Goal: Task Accomplishment & Management: Manage account settings

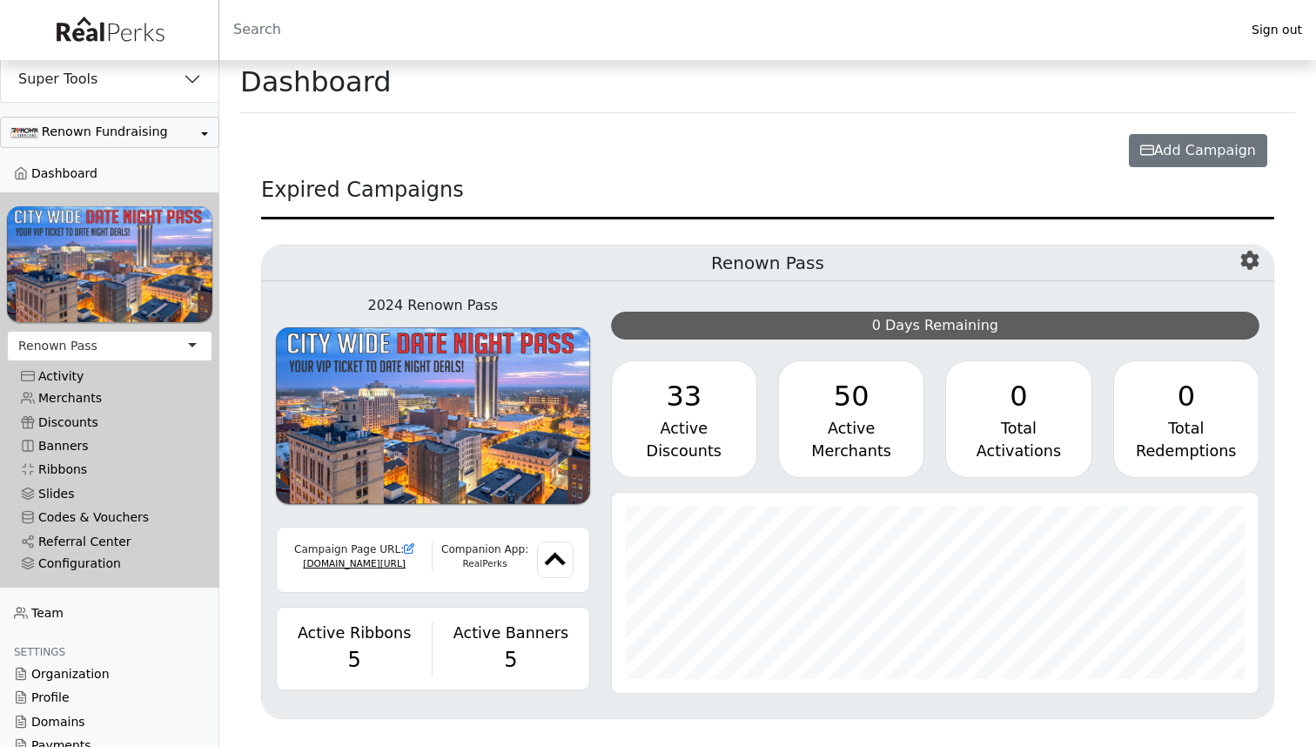
scroll to position [8, 0]
click at [1299, 493] on main "Dashboard Create a Campaign Home Profile Start From Scratch Create an empty cam…" at bounding box center [767, 399] width 1096 height 695
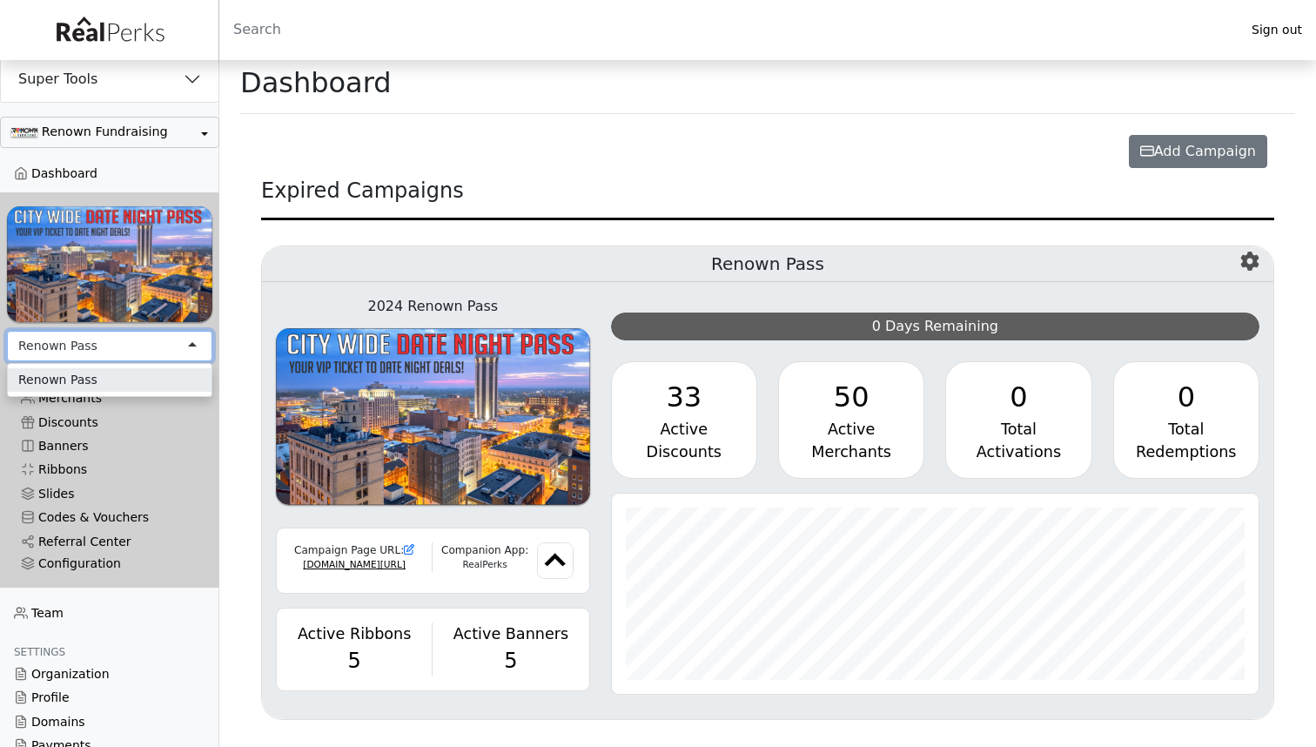
click at [198, 338] on div "Renown Pass" at bounding box center [109, 346] width 205 height 30
click at [235, 332] on main "Dashboard Create a Campaign Home Profile Start From Scratch Create an empty cam…" at bounding box center [767, 399] width 1096 height 695
click at [680, 405] on div "33" at bounding box center [684, 397] width 117 height 42
click at [1254, 259] on icon "button" at bounding box center [1249, 260] width 18 height 19
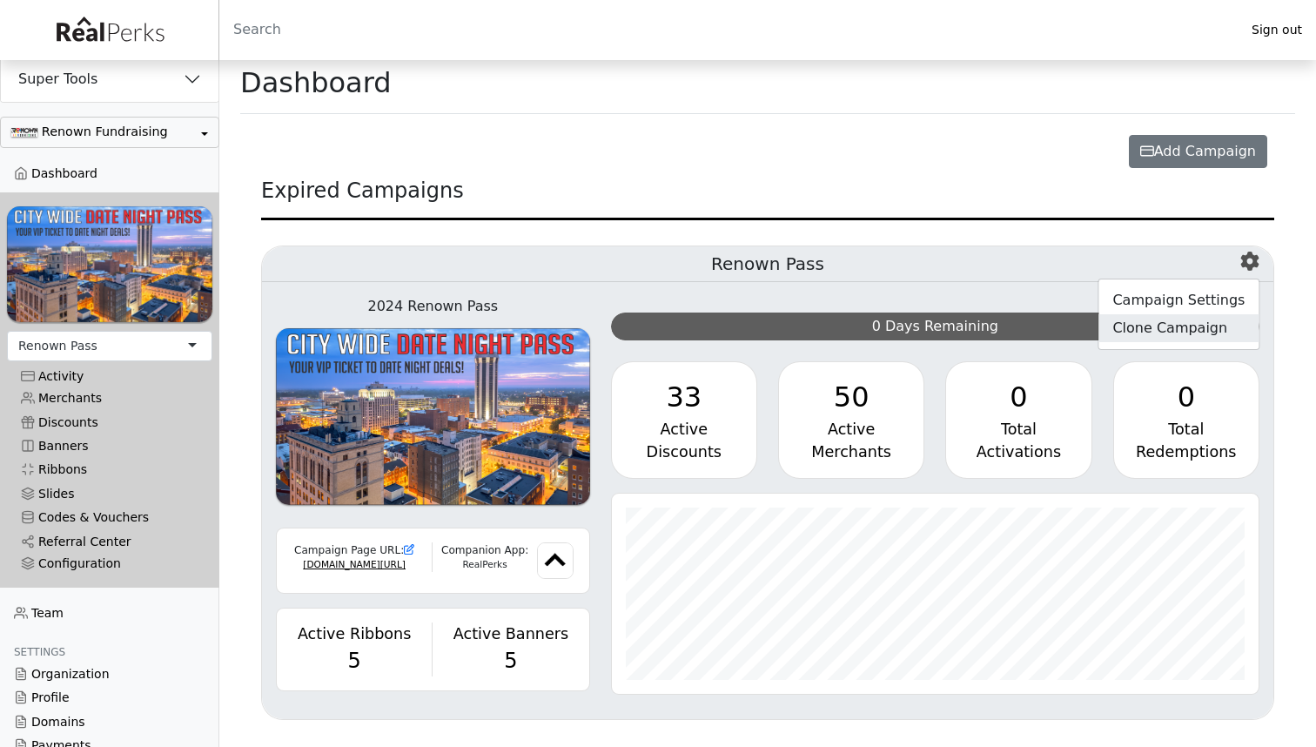
click at [1183, 327] on link "Clone Campaign" at bounding box center [1178, 328] width 160 height 28
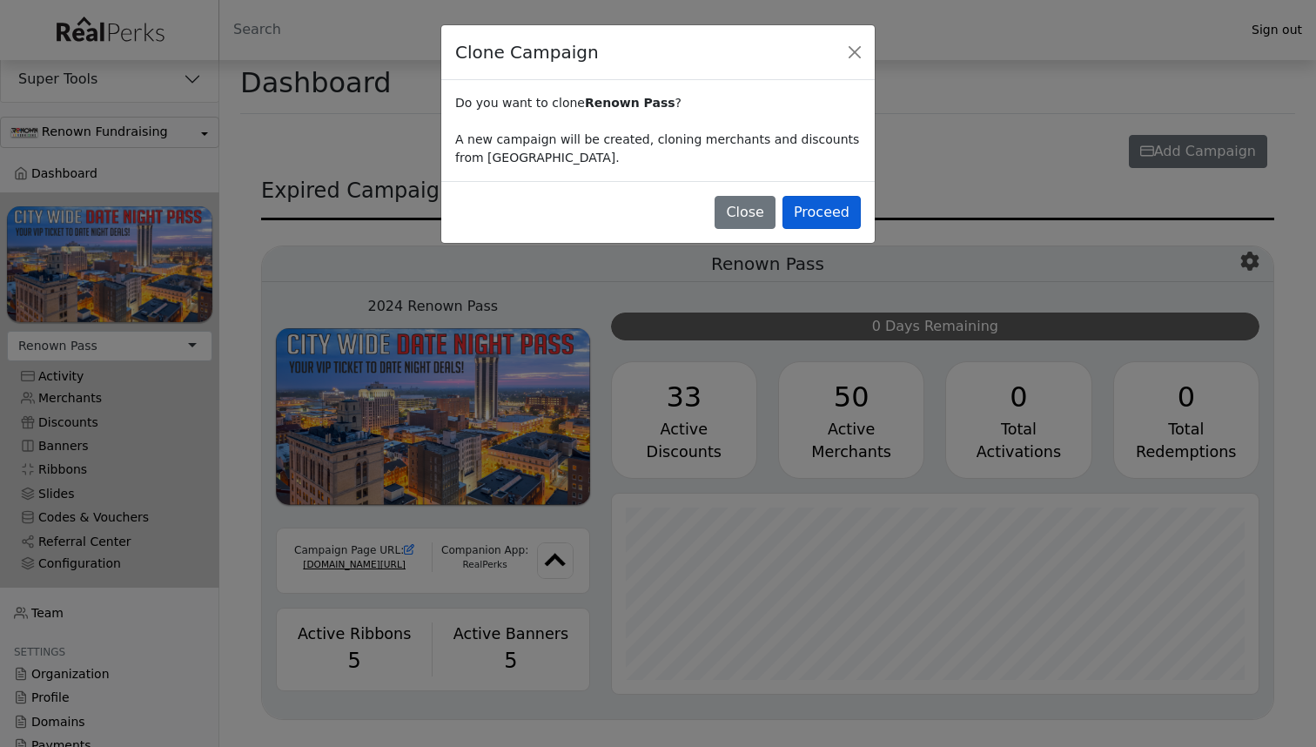
click at [823, 212] on button "Proceed" at bounding box center [821, 212] width 78 height 33
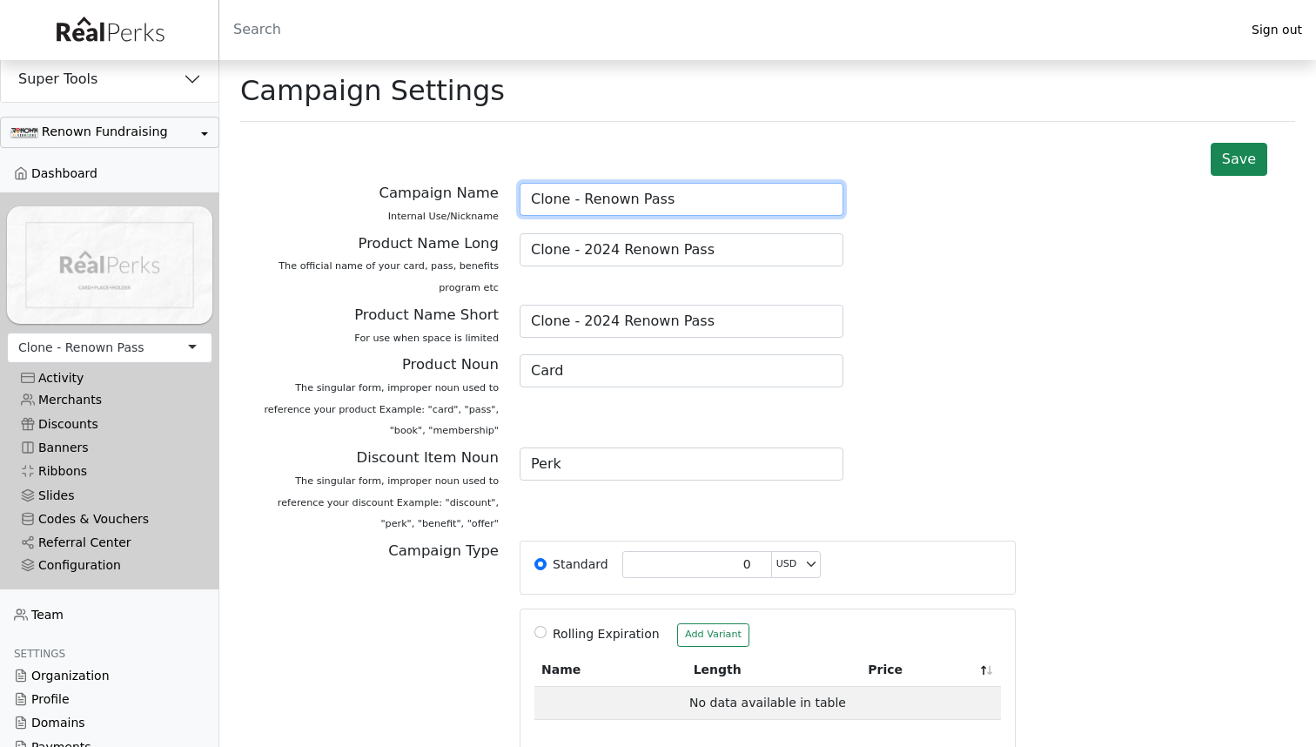
click at [679, 206] on input "Clone - Renown Pass" at bounding box center [681, 199] width 324 height 33
click at [582, 198] on input "Clone - Renown Pass 2025" at bounding box center [681, 199] width 324 height 33
type input "Renown Pass 2025"
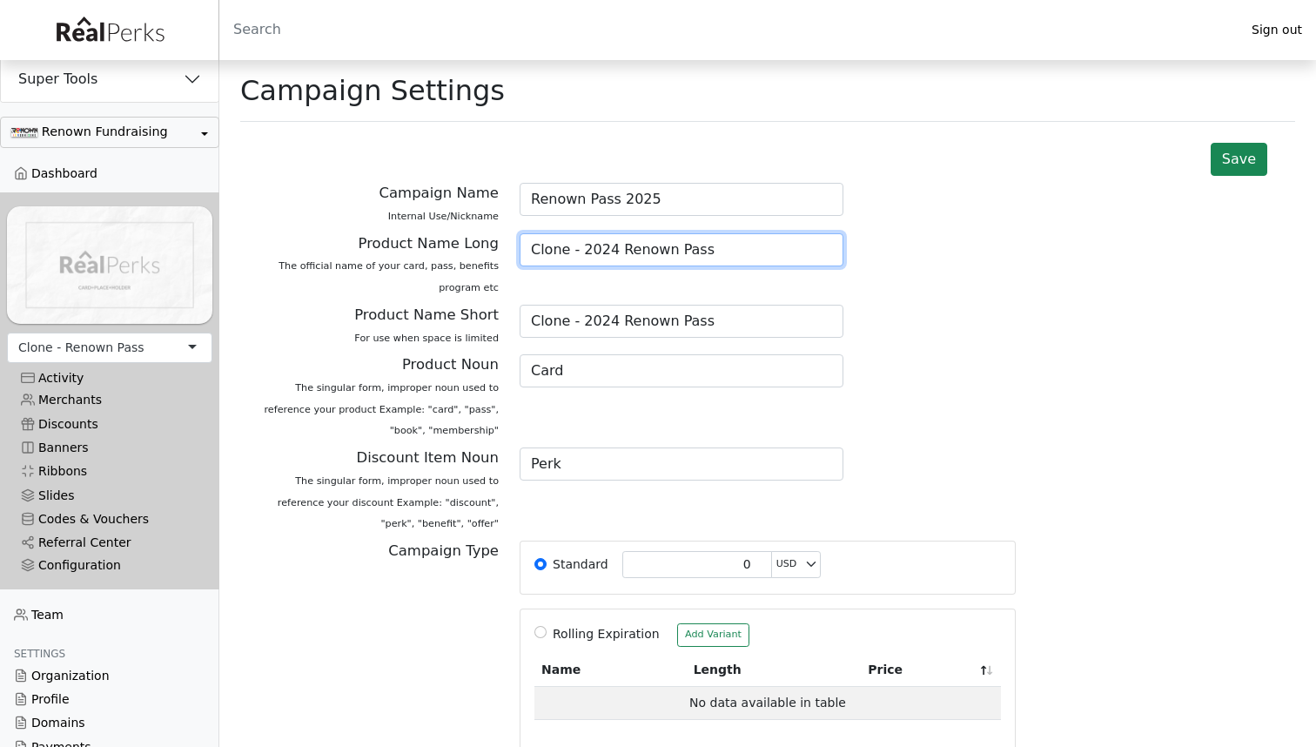
click at [616, 248] on input "Clone - 2024 Renown Pass" at bounding box center [681, 249] width 324 height 33
click at [721, 251] on input "Renown Pass" at bounding box center [681, 249] width 324 height 33
type input "Renown Pass 2025"
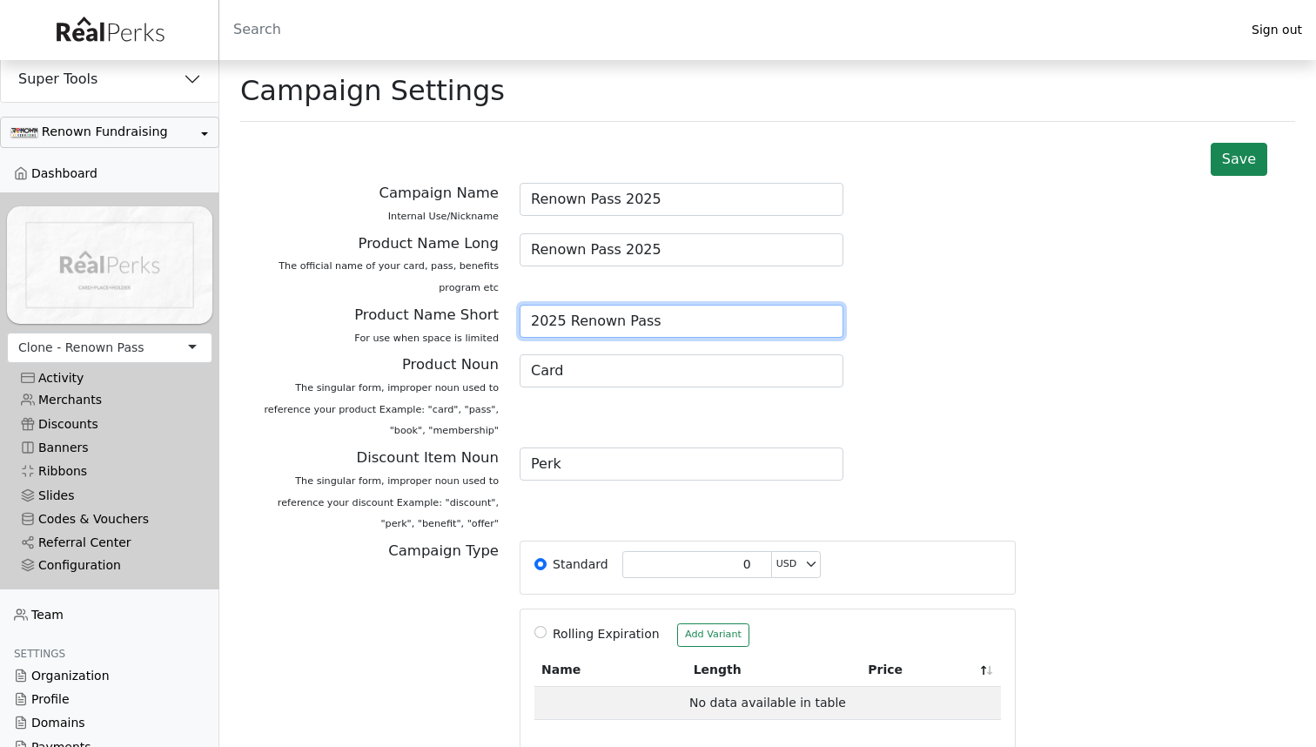
type input "2025 Renown Pass"
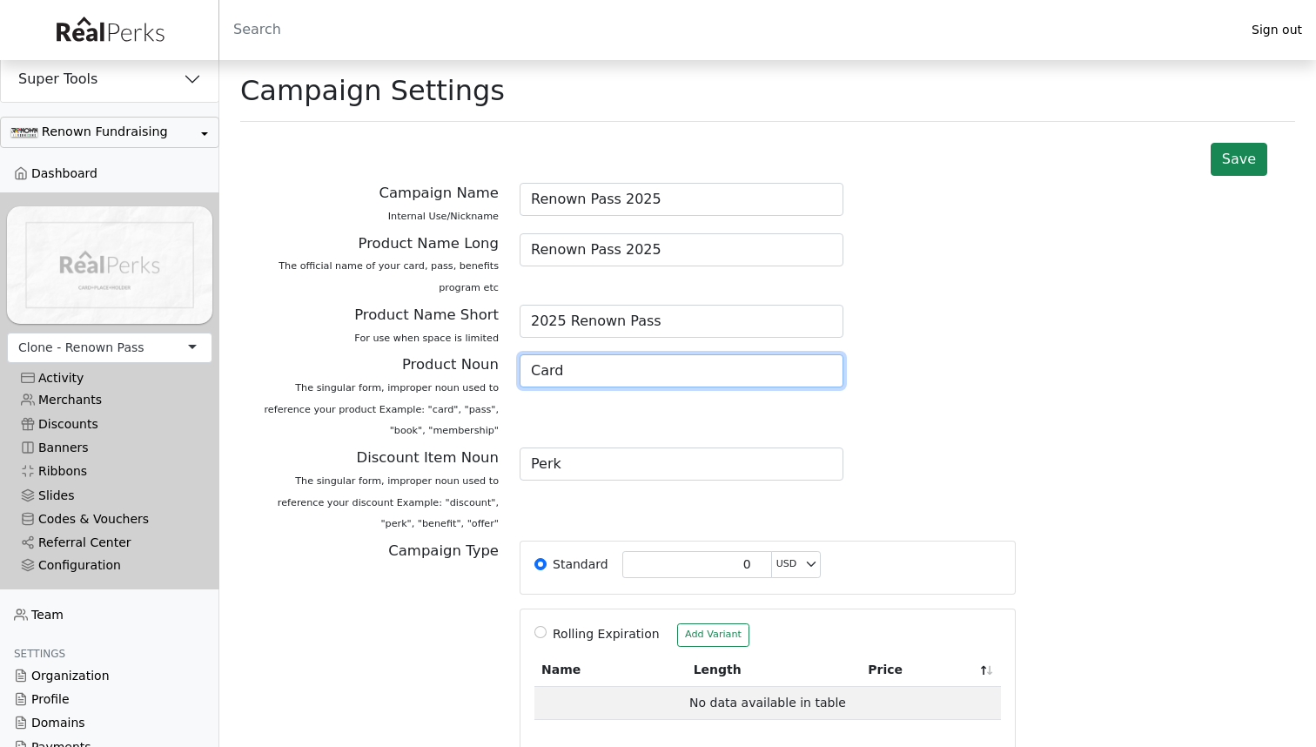
click at [580, 356] on input "Card" at bounding box center [681, 370] width 324 height 33
type input "Pass"
click at [928, 475] on div "Discount Item Noun The singular form, improper noun used to reference your disc…" at bounding box center [768, 493] width 1034 height 93
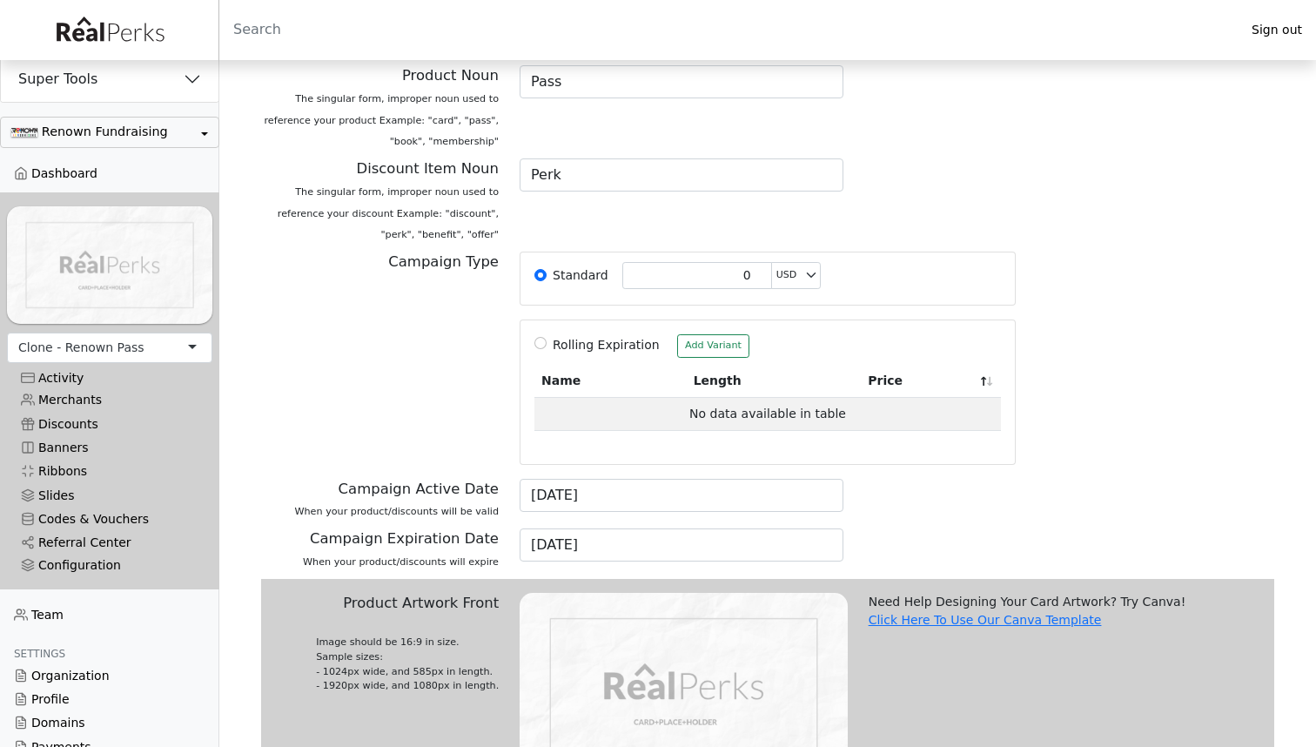
scroll to position [293, 0]
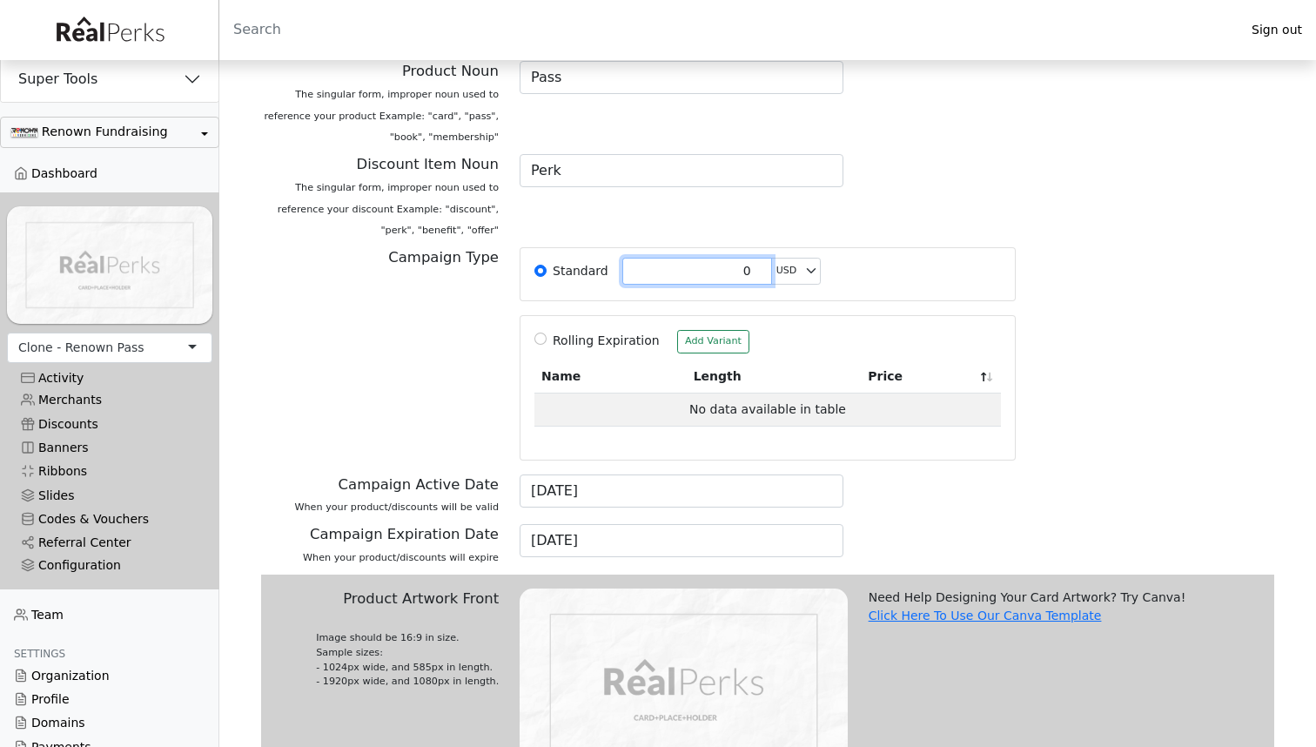
click at [738, 263] on input "0" at bounding box center [697, 271] width 150 height 27
type input "20"
click at [1171, 318] on div "Campaign Type Standard 20 USD AUD GBP EUR CAD Rolling Expiration Add Variant Na…" at bounding box center [768, 360] width 1034 height 227
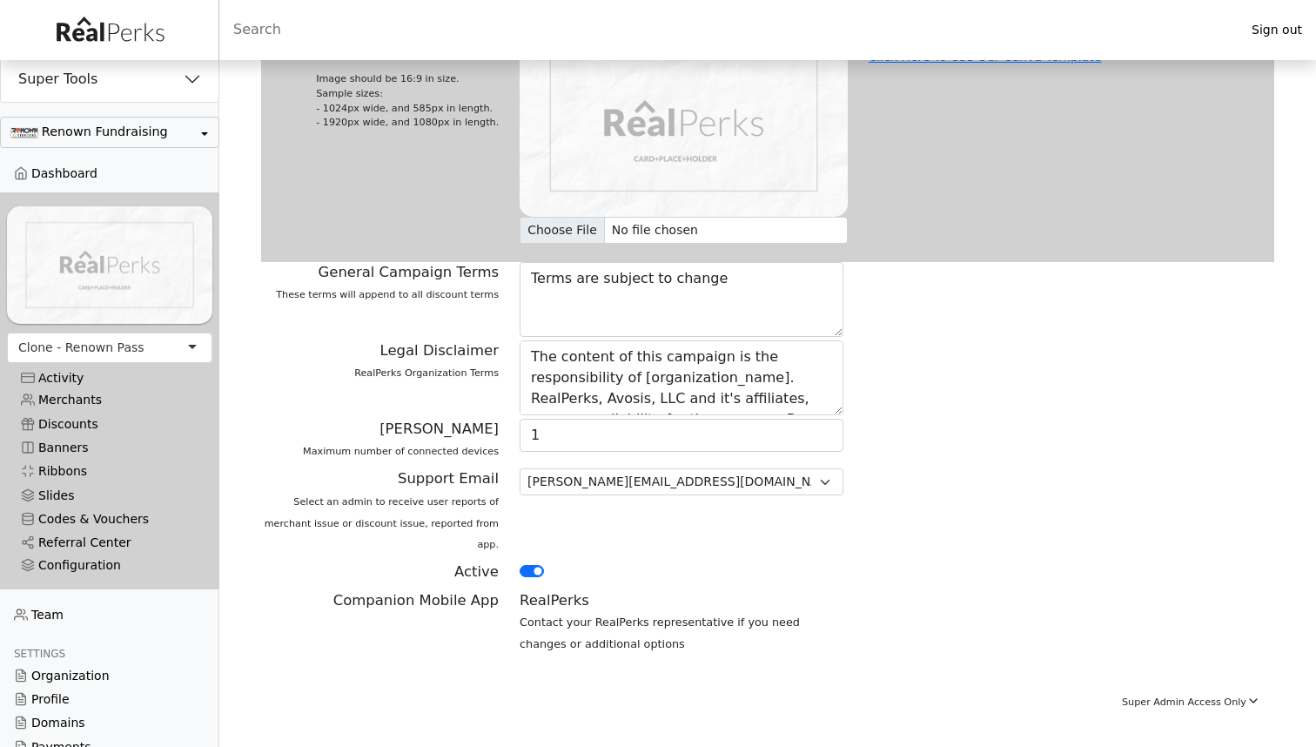
scroll to position [851, 0]
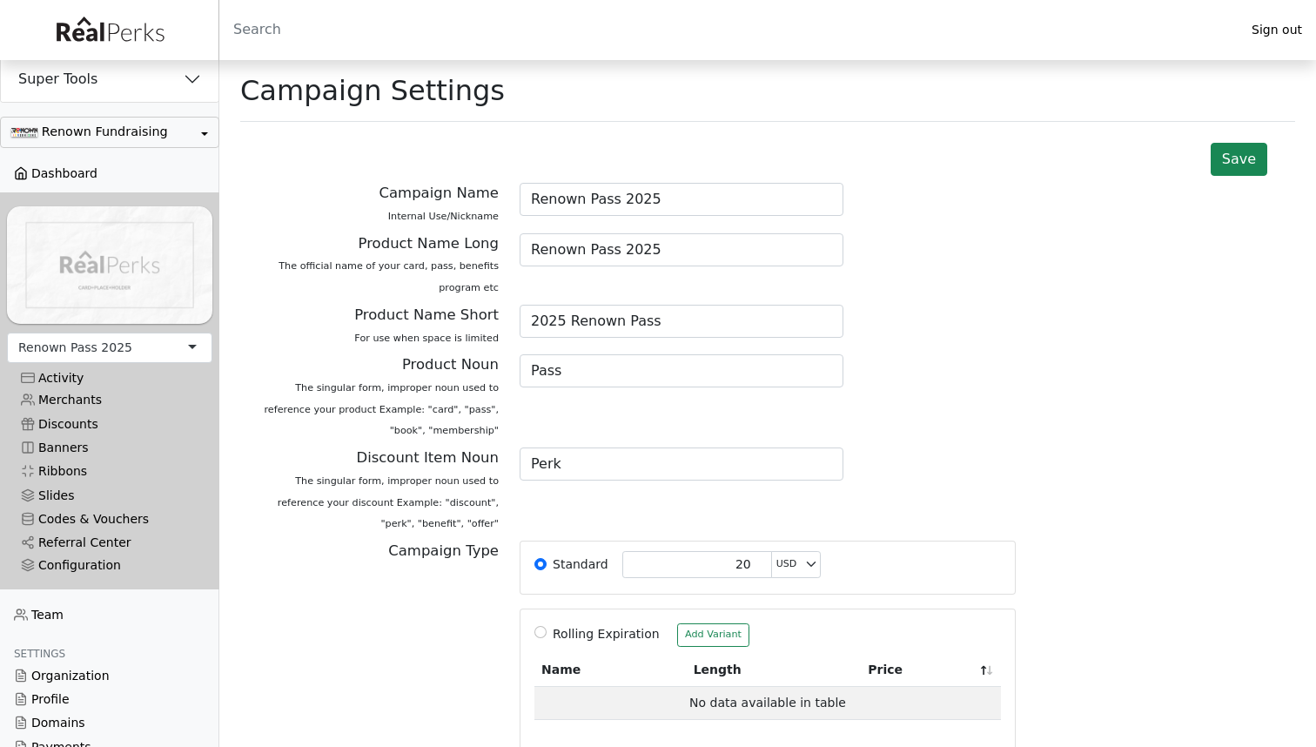
click at [84, 171] on link "Dashboard" at bounding box center [109, 173] width 219 height 23
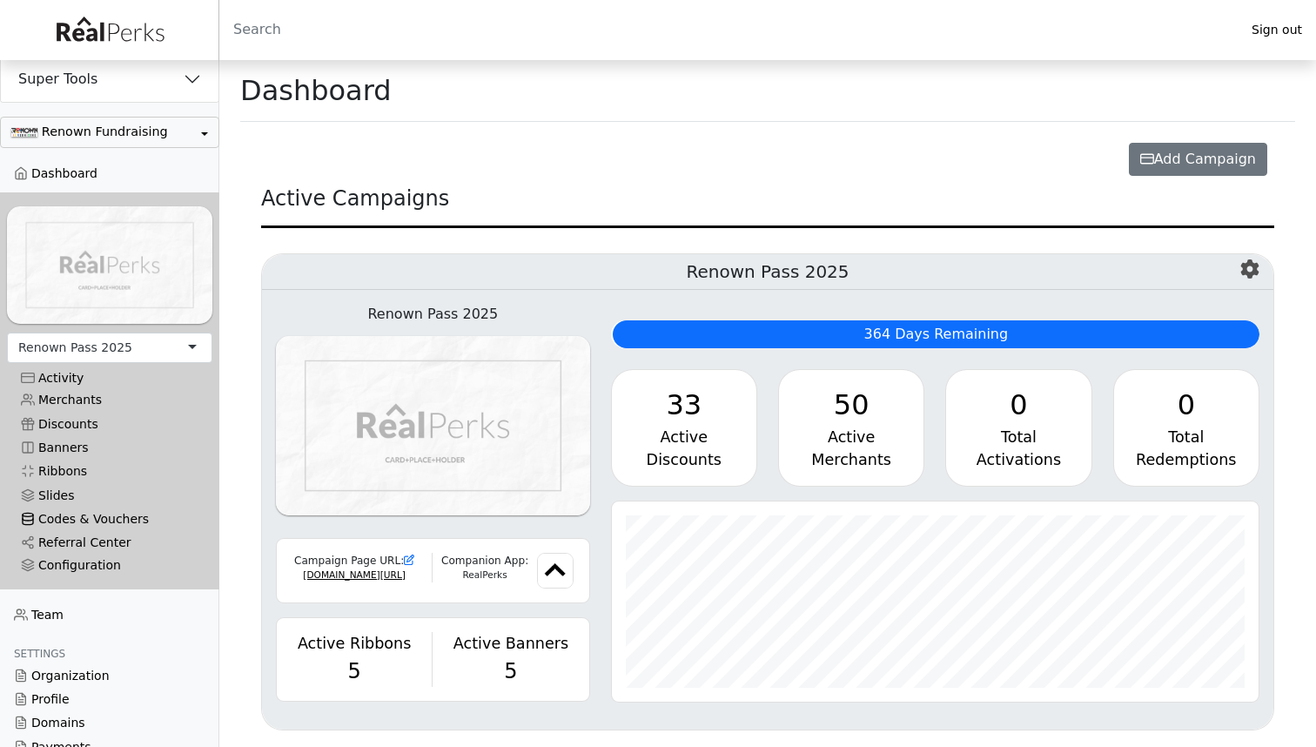
click at [56, 518] on link "Codes & Vouchers" at bounding box center [109, 518] width 205 height 23
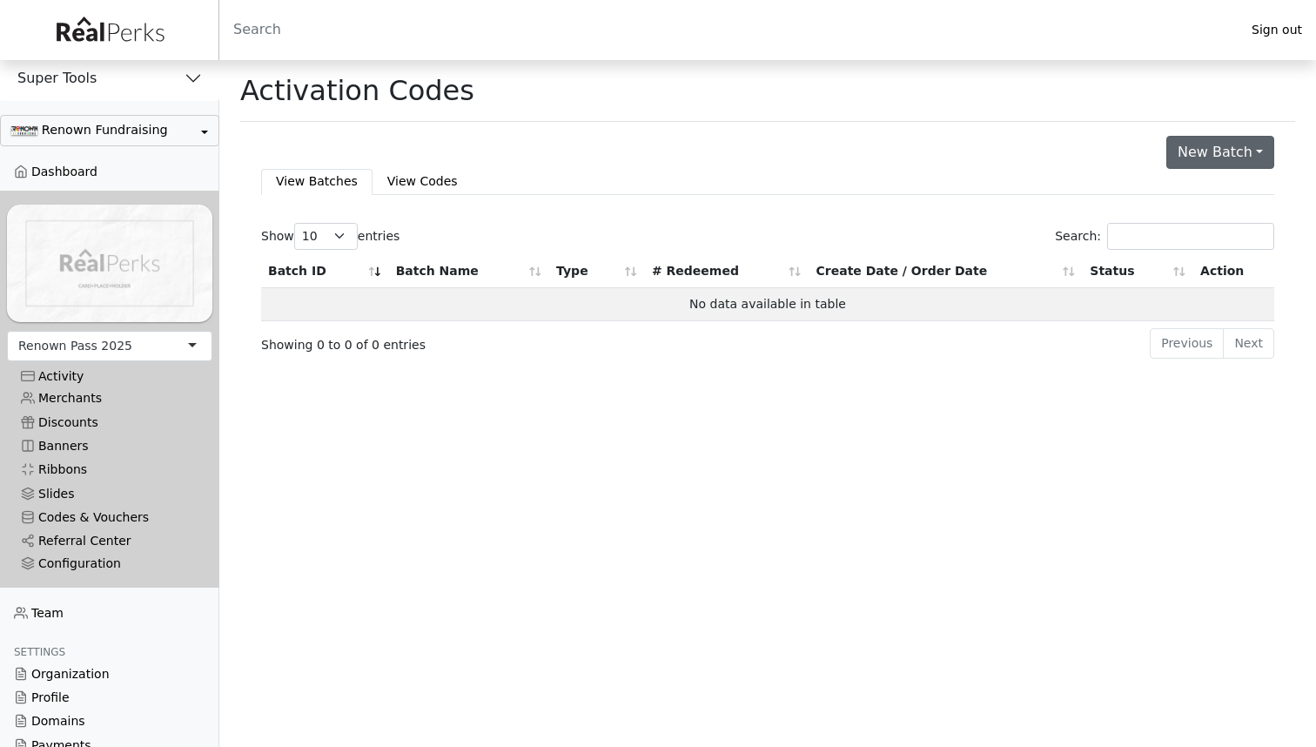
click at [1203, 157] on button "New Batch" at bounding box center [1220, 152] width 108 height 33
click at [934, 232] on div "Search:" at bounding box center [1026, 236] width 496 height 27
click at [100, 541] on link "Referral Center" at bounding box center [109, 540] width 205 height 23
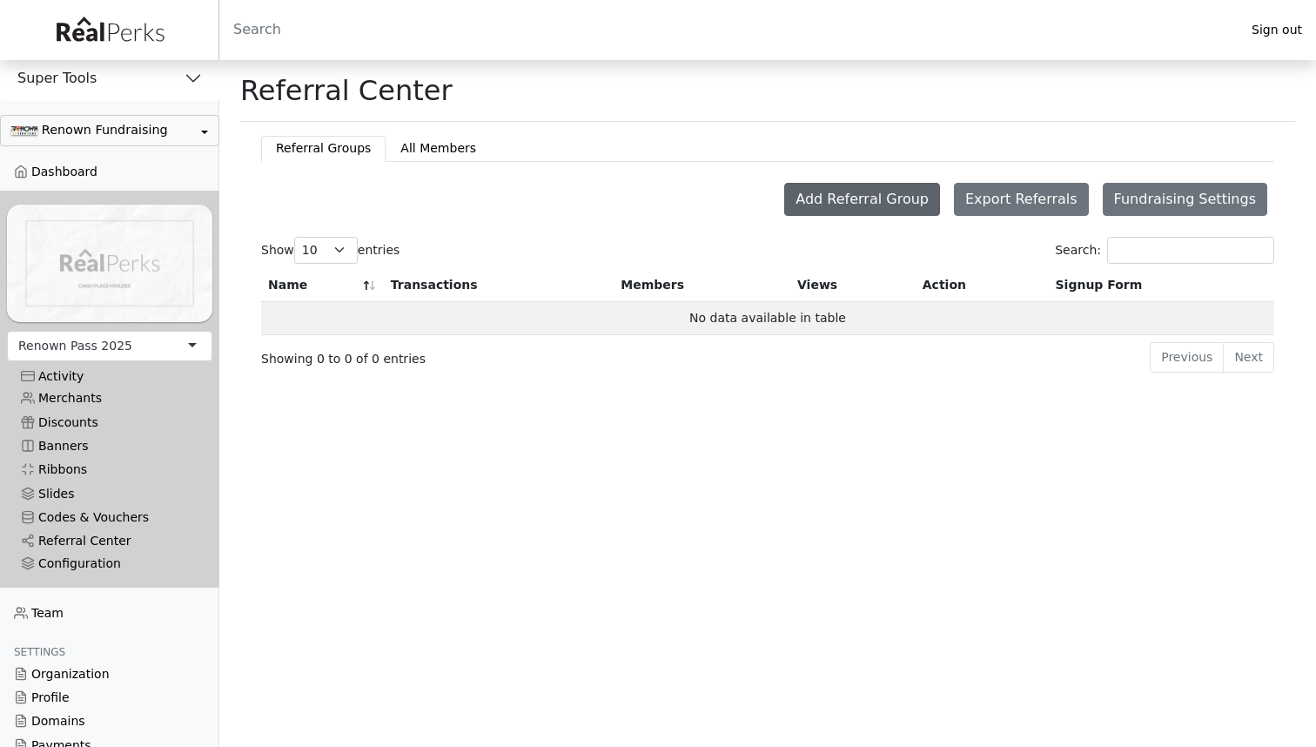
click at [859, 200] on button "Add Referral Group" at bounding box center [862, 199] width 156 height 33
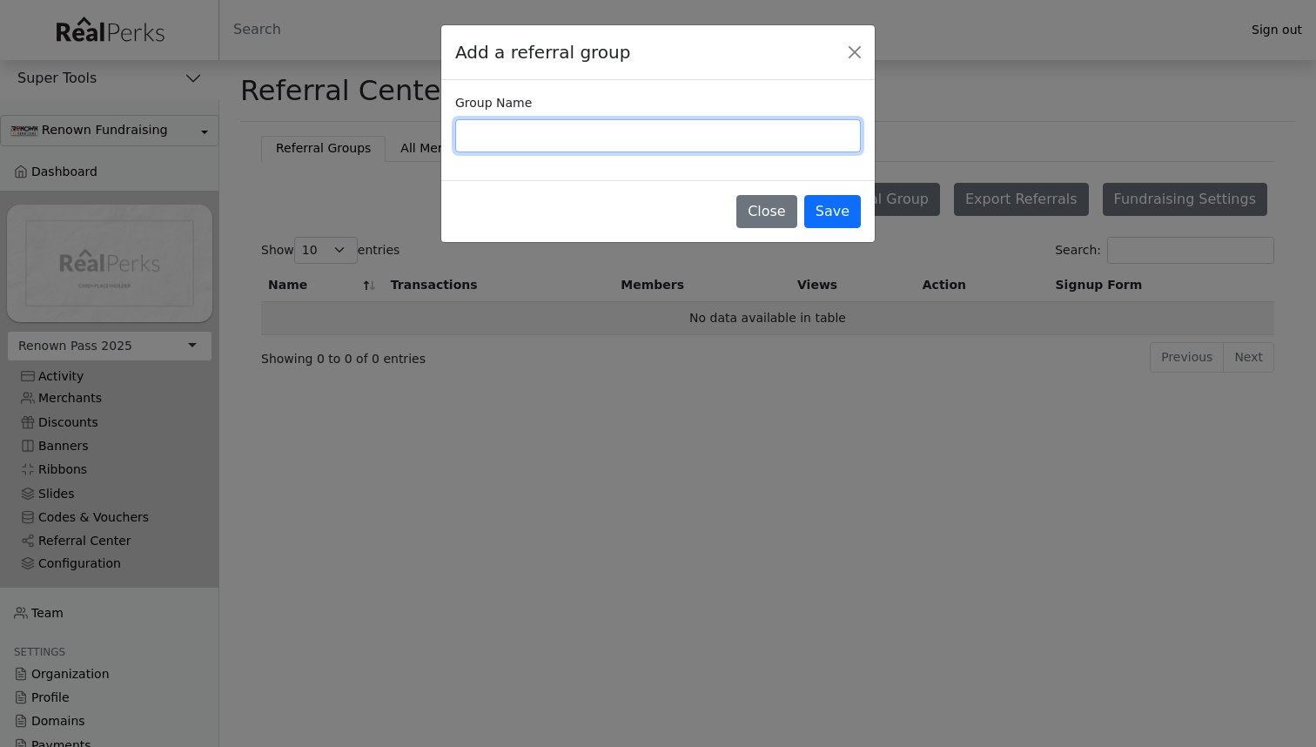
click at [667, 144] on input "Group Name" at bounding box center [657, 135] width 405 height 33
type input "S"
type input "Soccer Team [GEOGRAPHIC_DATA]"
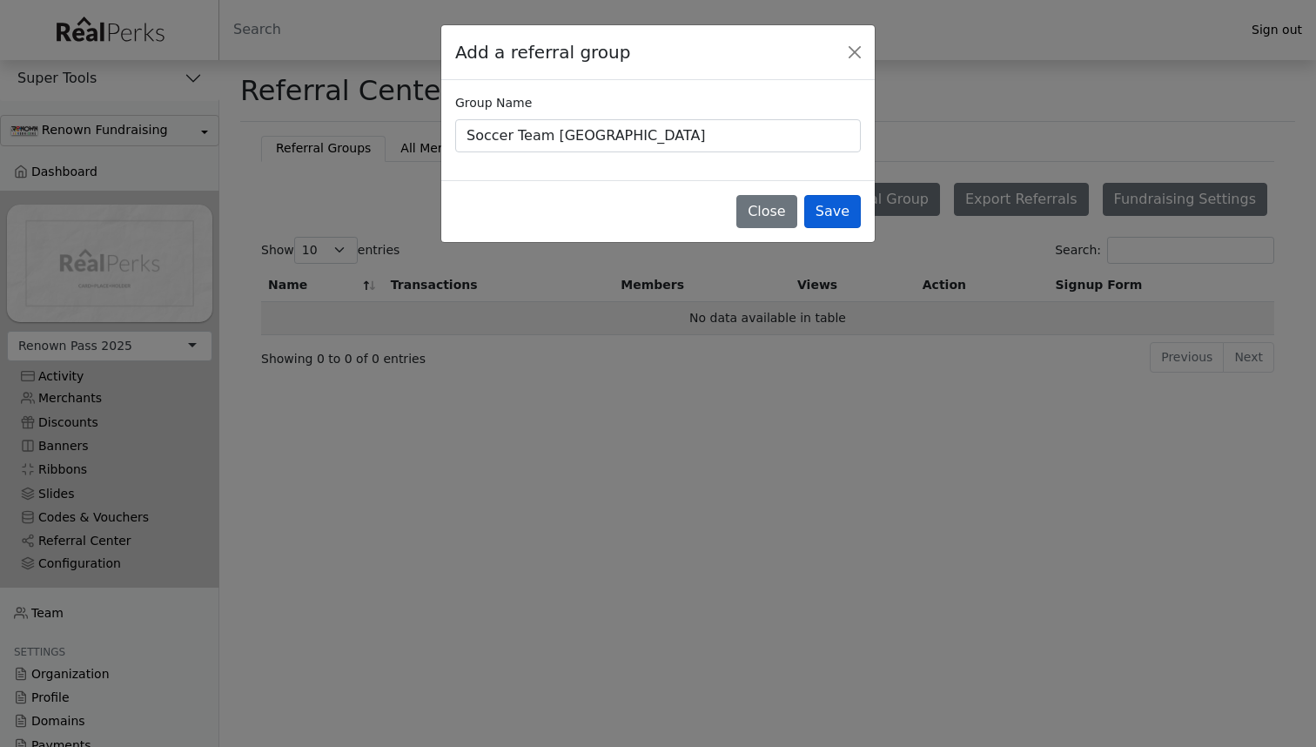
click at [817, 205] on button "Save" at bounding box center [832, 211] width 57 height 33
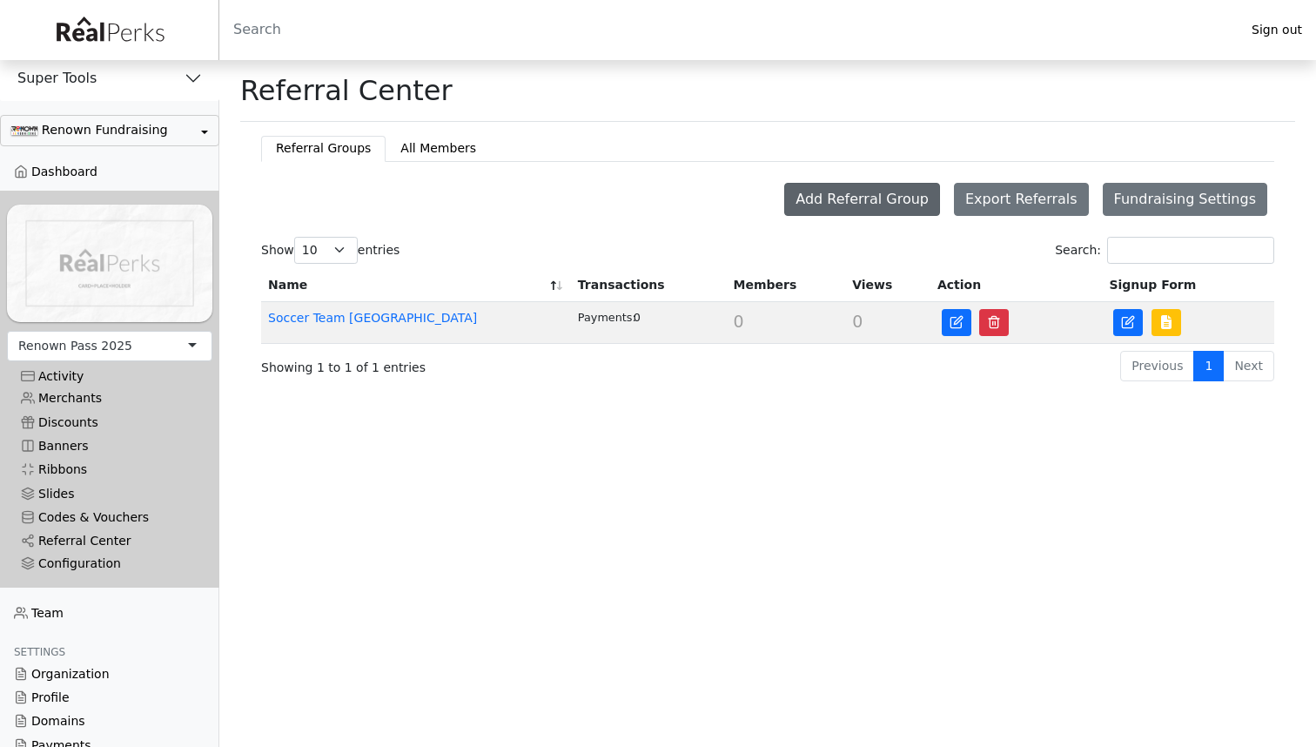
click at [870, 198] on button "Add Referral Group" at bounding box center [862, 199] width 156 height 33
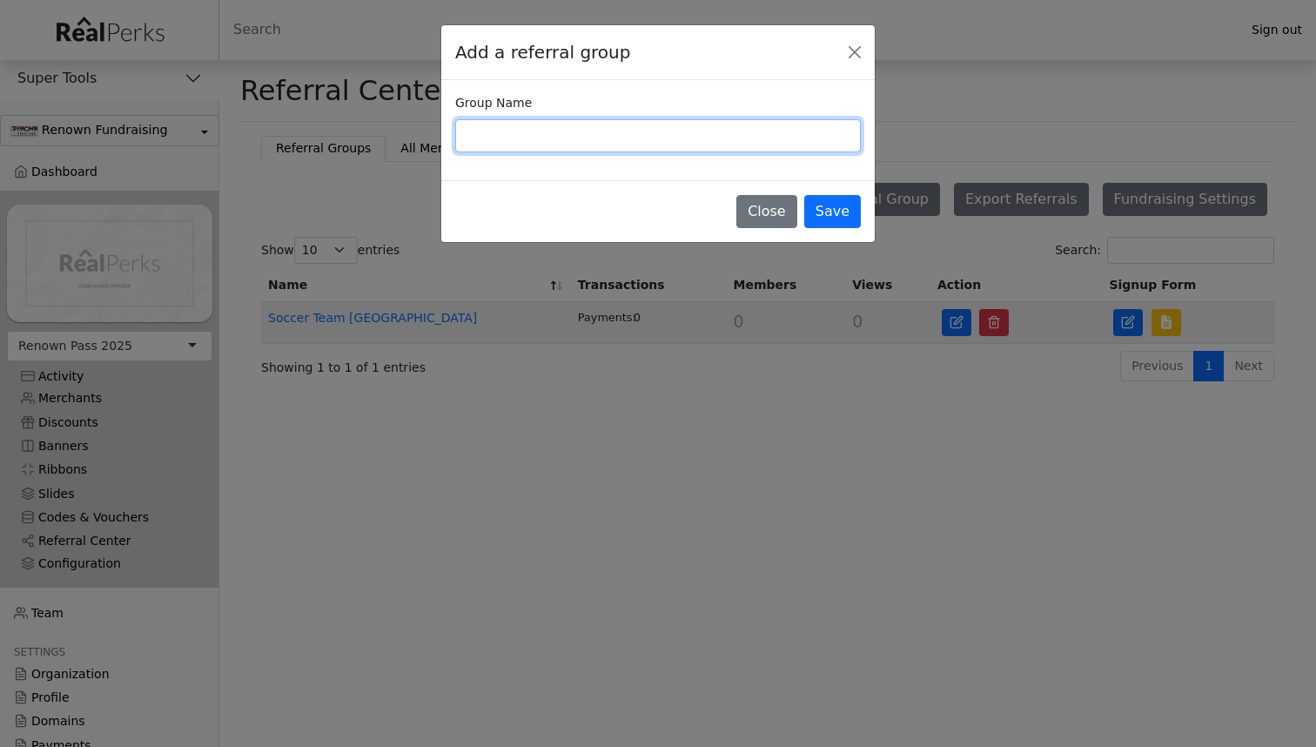
click at [677, 131] on input "Group Name" at bounding box center [657, 135] width 405 height 33
type input "Baseball Hawks"
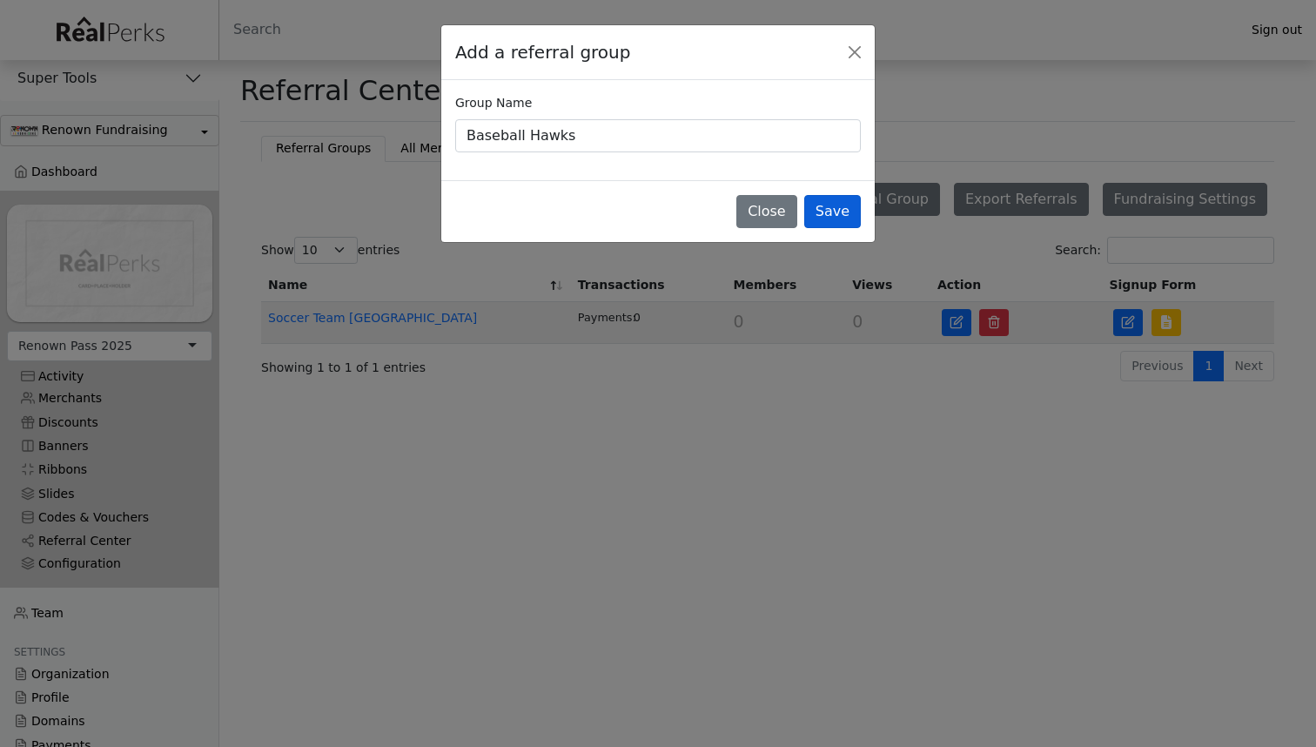
click at [850, 221] on button "Save" at bounding box center [832, 211] width 57 height 33
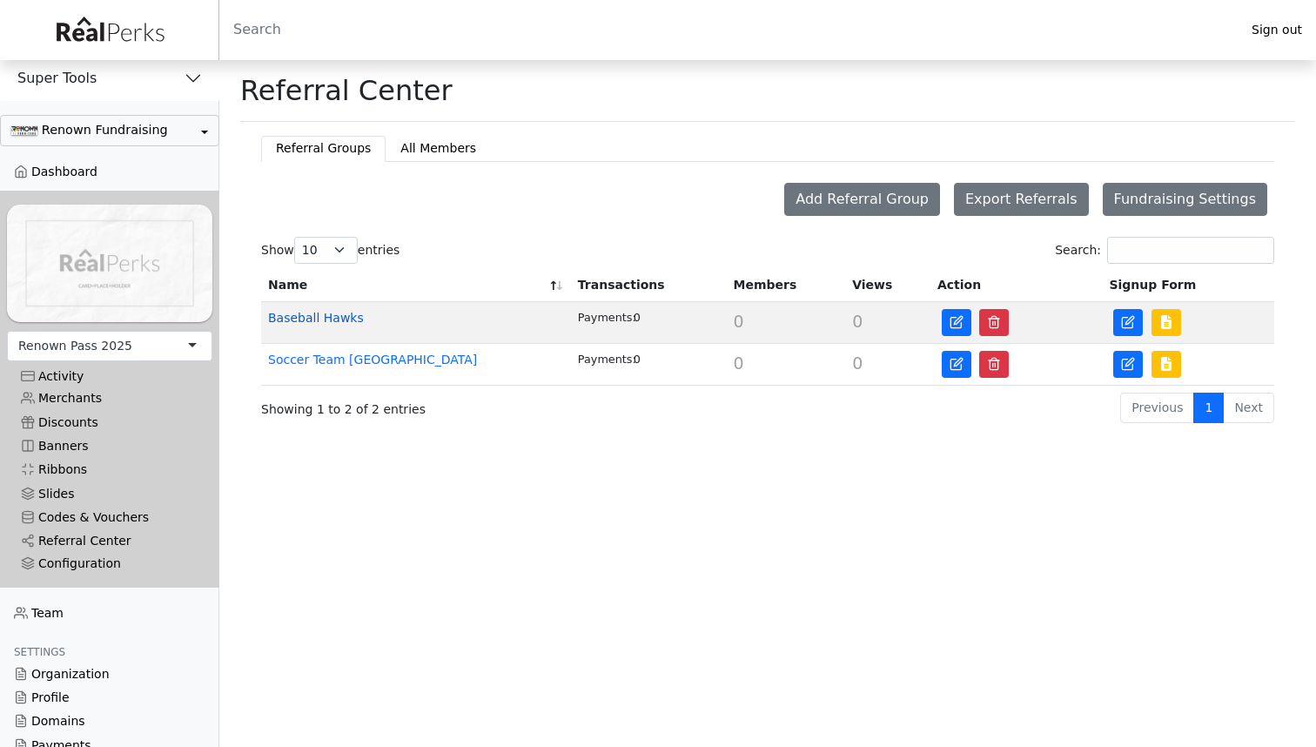
click at [317, 318] on link "Baseball Hawks" at bounding box center [316, 318] width 96 height 14
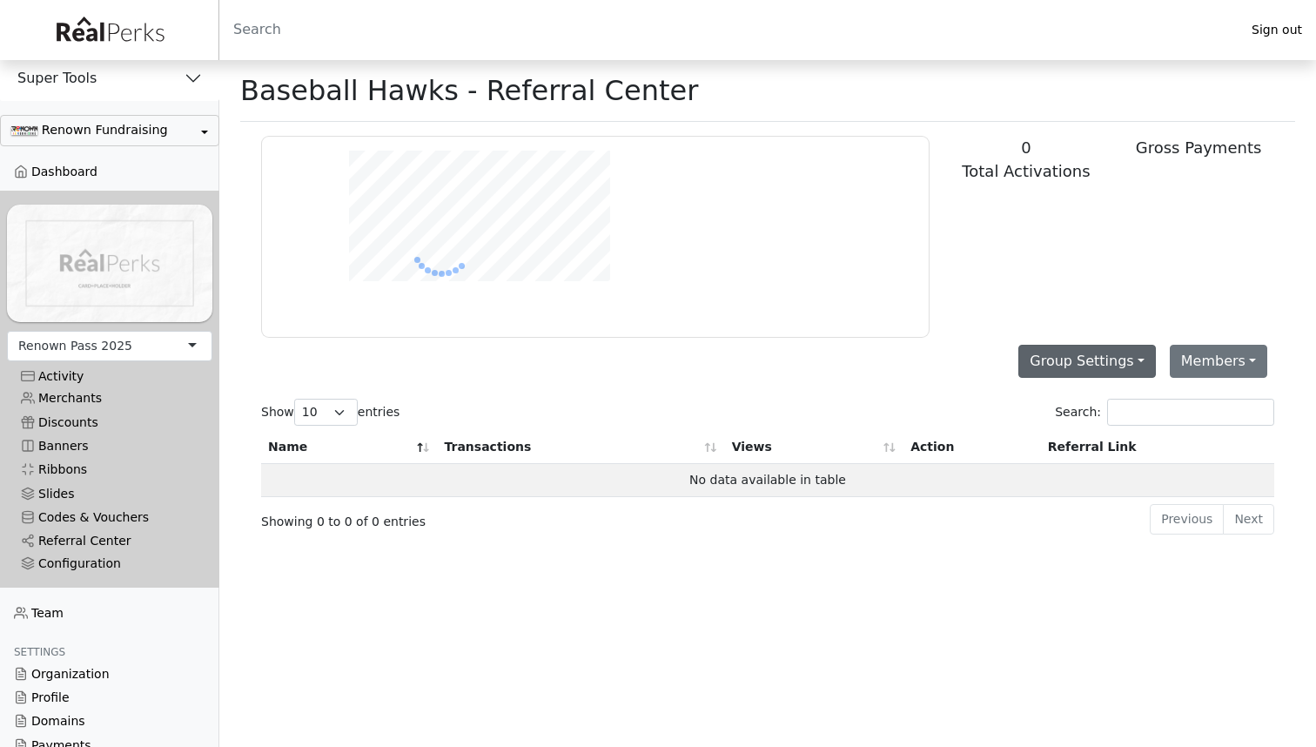
click at [1135, 365] on button "Group Settings" at bounding box center [1086, 361] width 137 height 33
click at [964, 400] on div "Search:" at bounding box center [1026, 412] width 496 height 27
click at [1115, 365] on button "Group Settings" at bounding box center [1086, 361] width 137 height 33
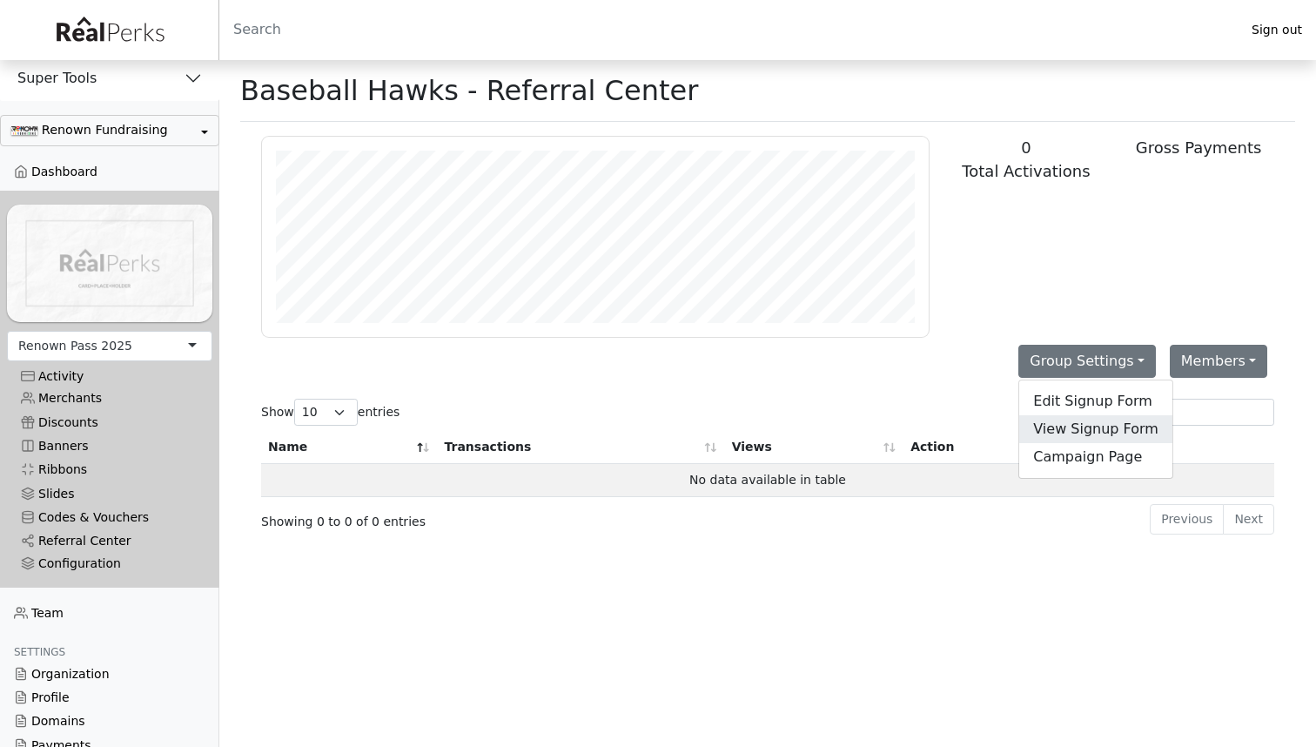
click at [1082, 427] on link "View Signup Form" at bounding box center [1095, 429] width 153 height 28
click at [1150, 367] on button "Group Settings" at bounding box center [1086, 361] width 137 height 33
click at [1072, 393] on link "Edit Signup Form" at bounding box center [1095, 401] width 153 height 28
click at [1137, 360] on button "Group Settings" at bounding box center [1086, 361] width 137 height 33
click at [1141, 328] on div "0 Total Activations Gross Payments" at bounding box center [1112, 237] width 345 height 202
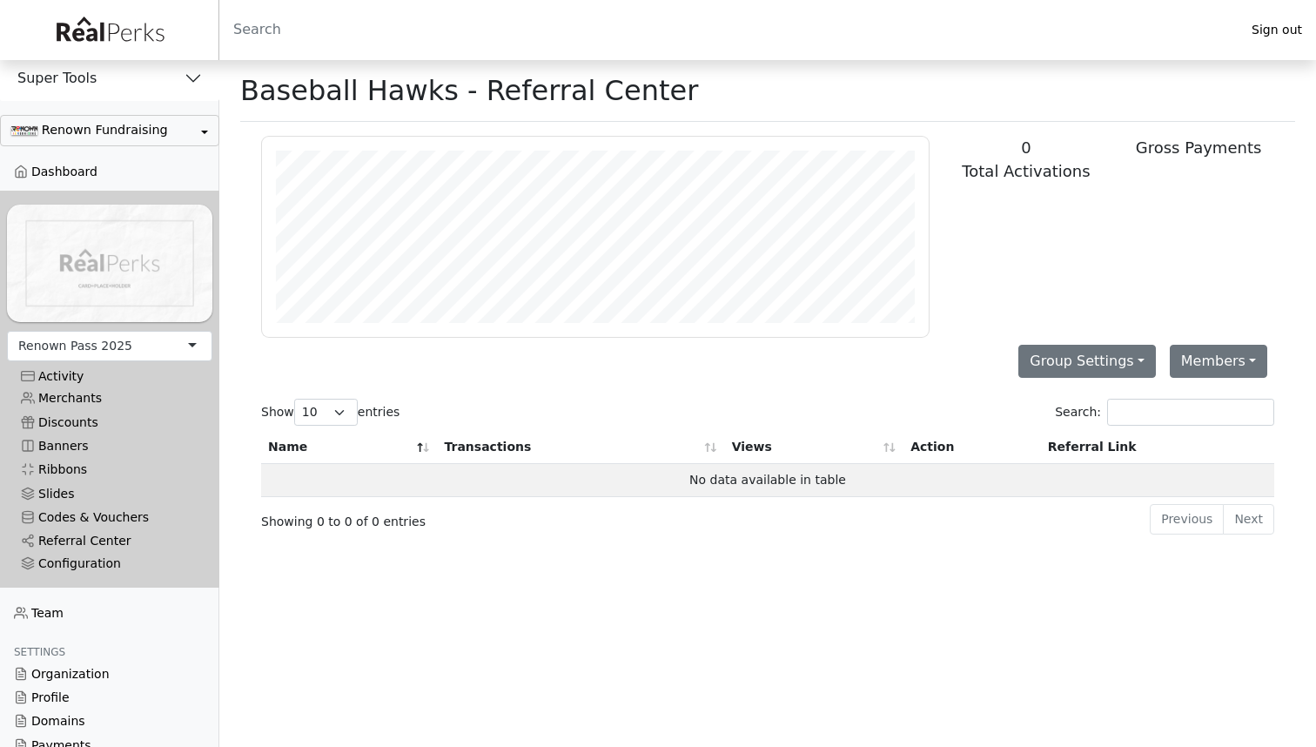
scroll to position [0, 0]
click at [1121, 364] on button "Group Settings" at bounding box center [1086, 361] width 137 height 33
click at [993, 417] on div "Search:" at bounding box center [1026, 412] width 496 height 27
click at [96, 168] on link "Dashboard" at bounding box center [109, 171] width 219 height 23
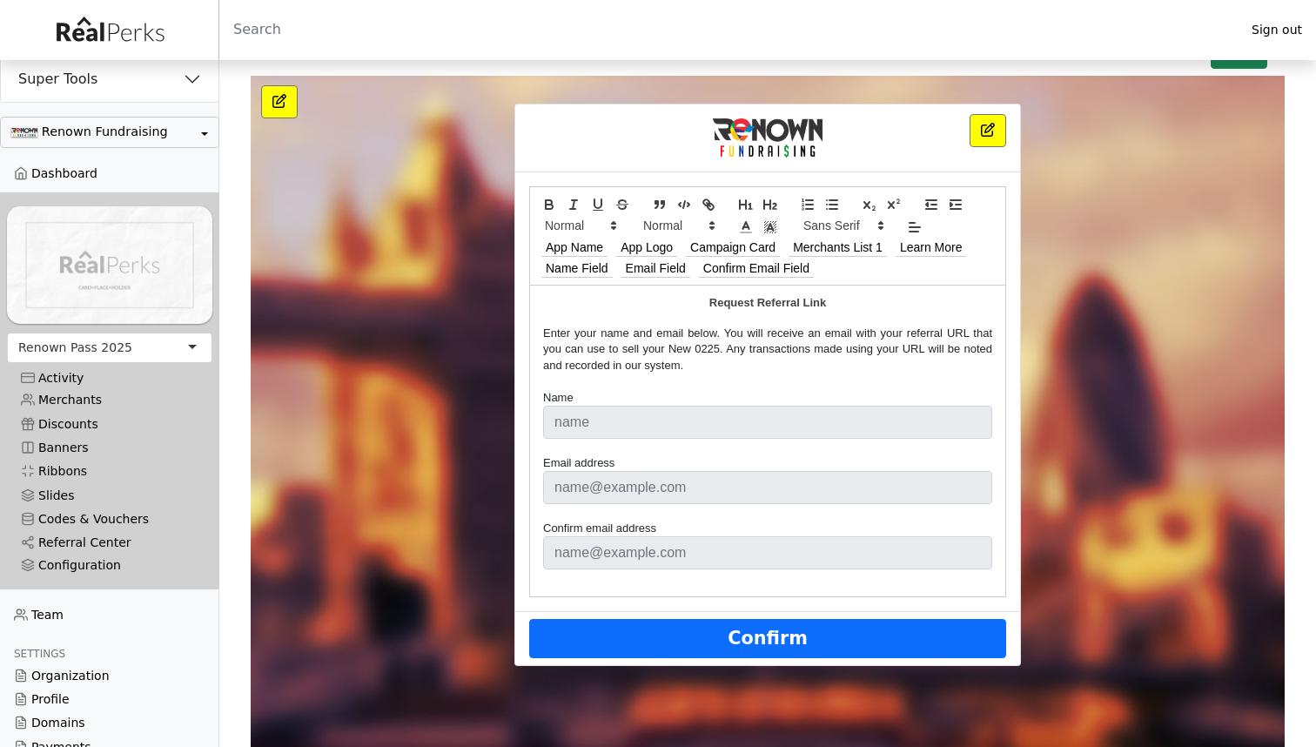
scroll to position [105, 0]
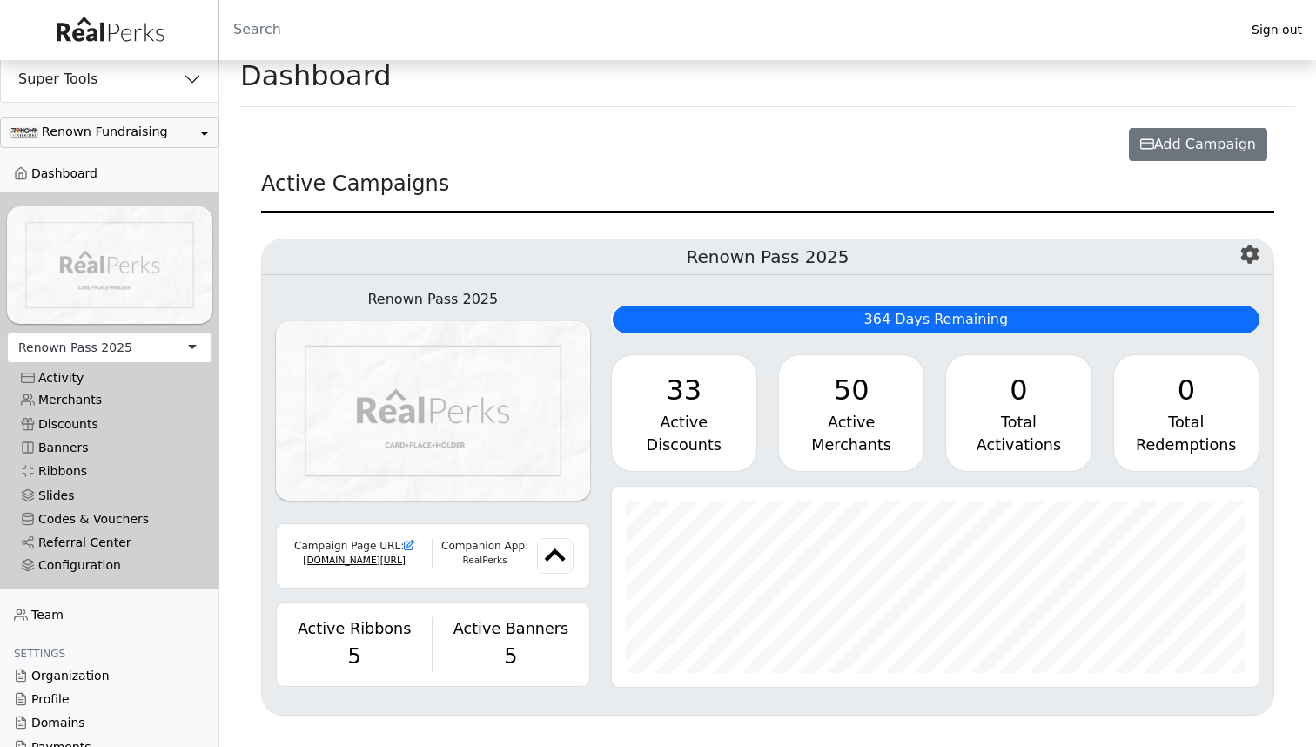
scroll to position [11, 0]
